Goal: Navigation & Orientation: Find specific page/section

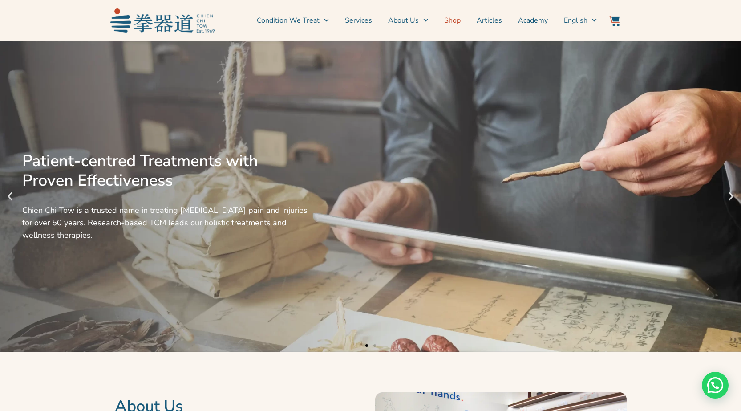
click at [455, 21] on link "Shop" at bounding box center [452, 20] width 16 height 22
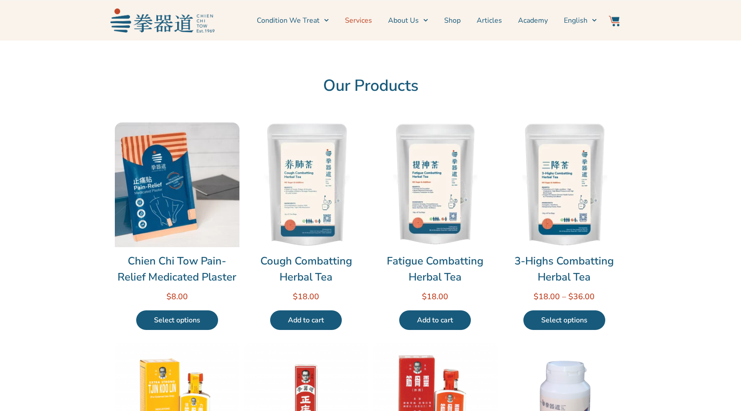
click at [362, 20] on link "Services" at bounding box center [358, 20] width 27 height 22
click at [452, 21] on link "Shop" at bounding box center [452, 20] width 16 height 22
click at [186, 23] on img at bounding box center [162, 20] width 104 height 24
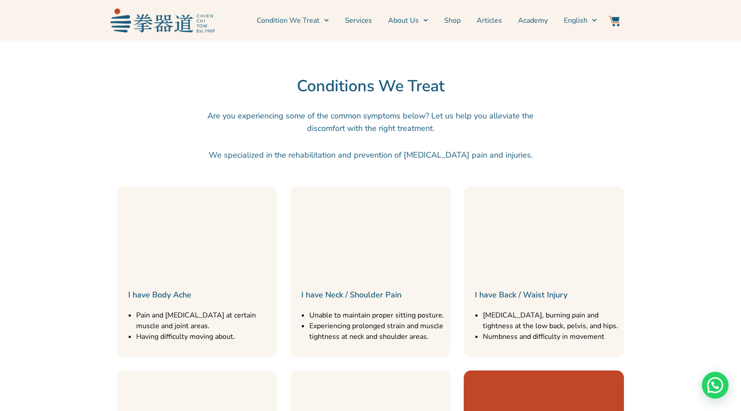
scroll to position [845, 0]
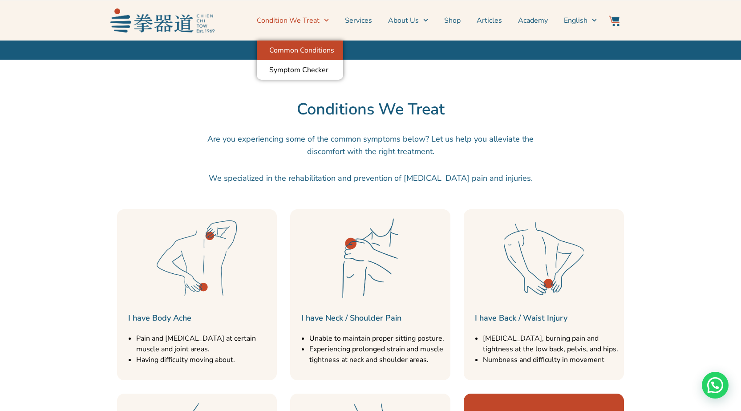
click at [322, 52] on link "Common Conditions" at bounding box center [300, 50] width 86 height 20
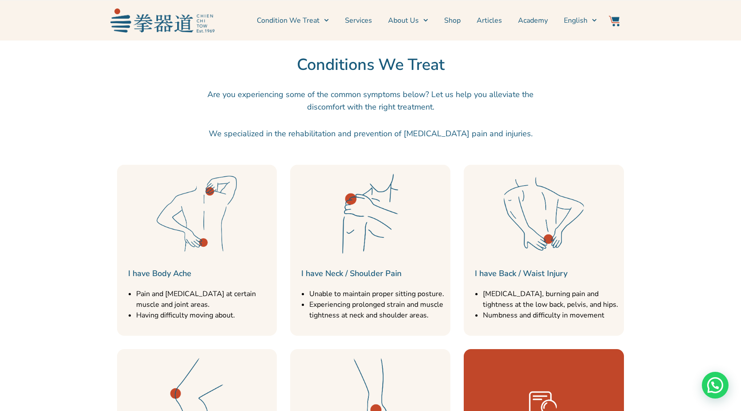
scroll to position [934, 0]
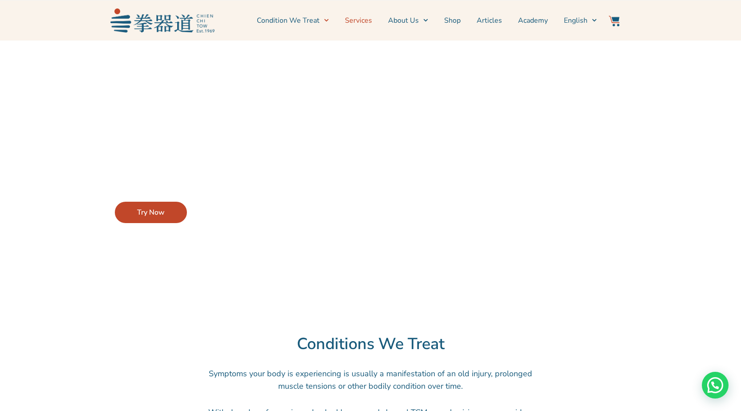
click at [363, 20] on link "Services" at bounding box center [358, 20] width 27 height 22
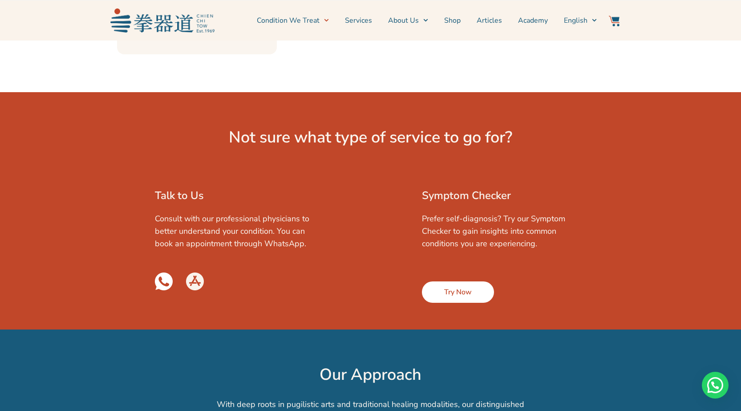
scroll to position [1290, 0]
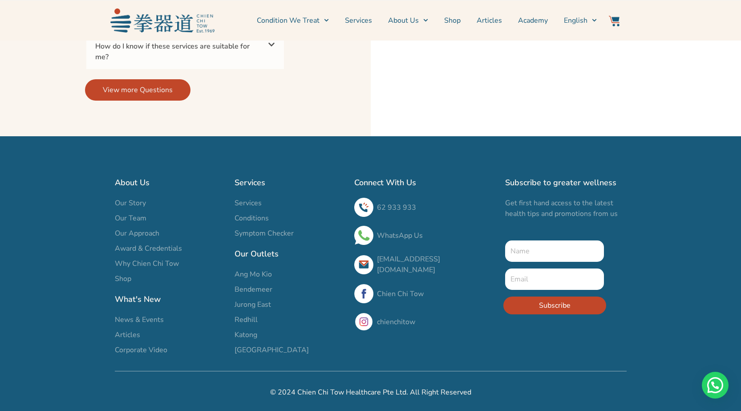
scroll to position [3035, 0]
